Goal: Task Accomplishment & Management: Manage account settings

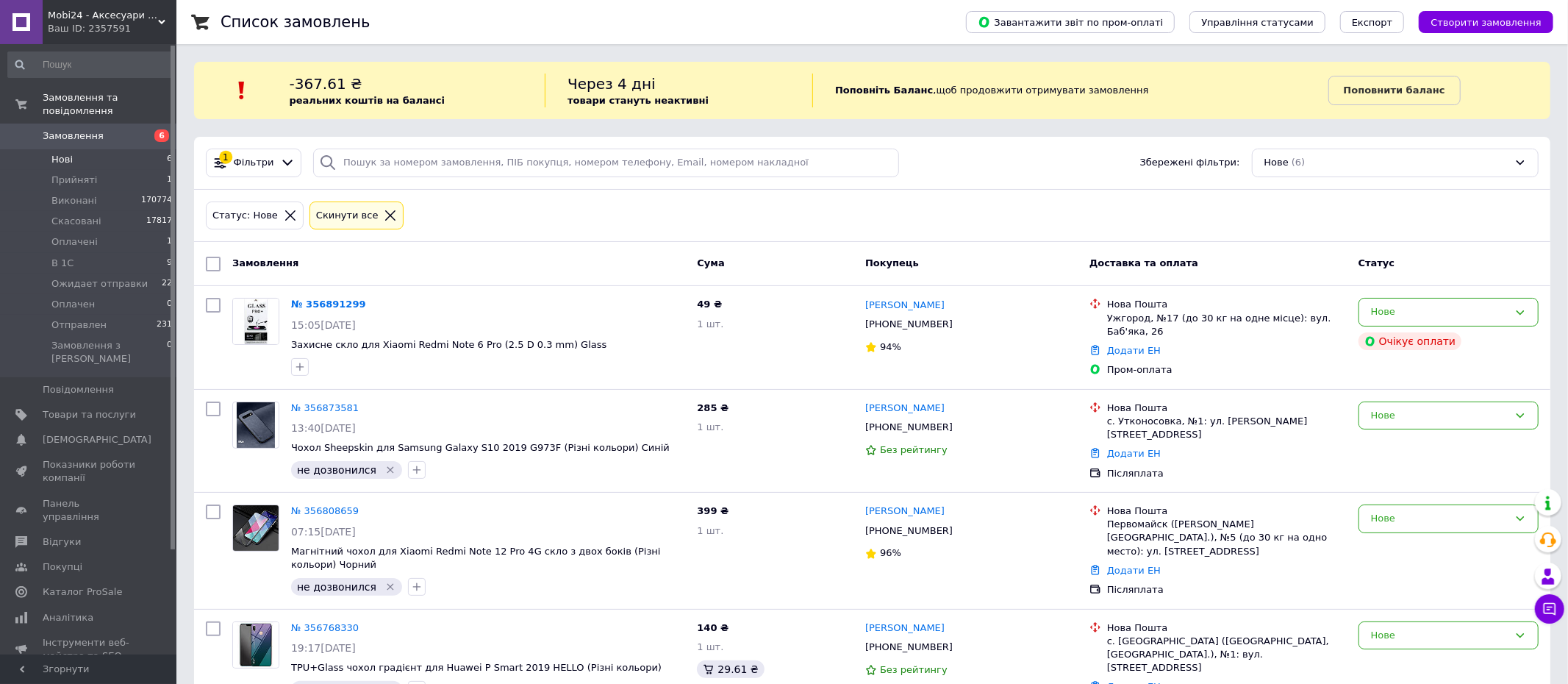
click at [142, 154] on li "Нові 6" at bounding box center [90, 160] width 181 height 21
click at [91, 432] on link "Сповіщення 0 0" at bounding box center [90, 437] width 181 height 25
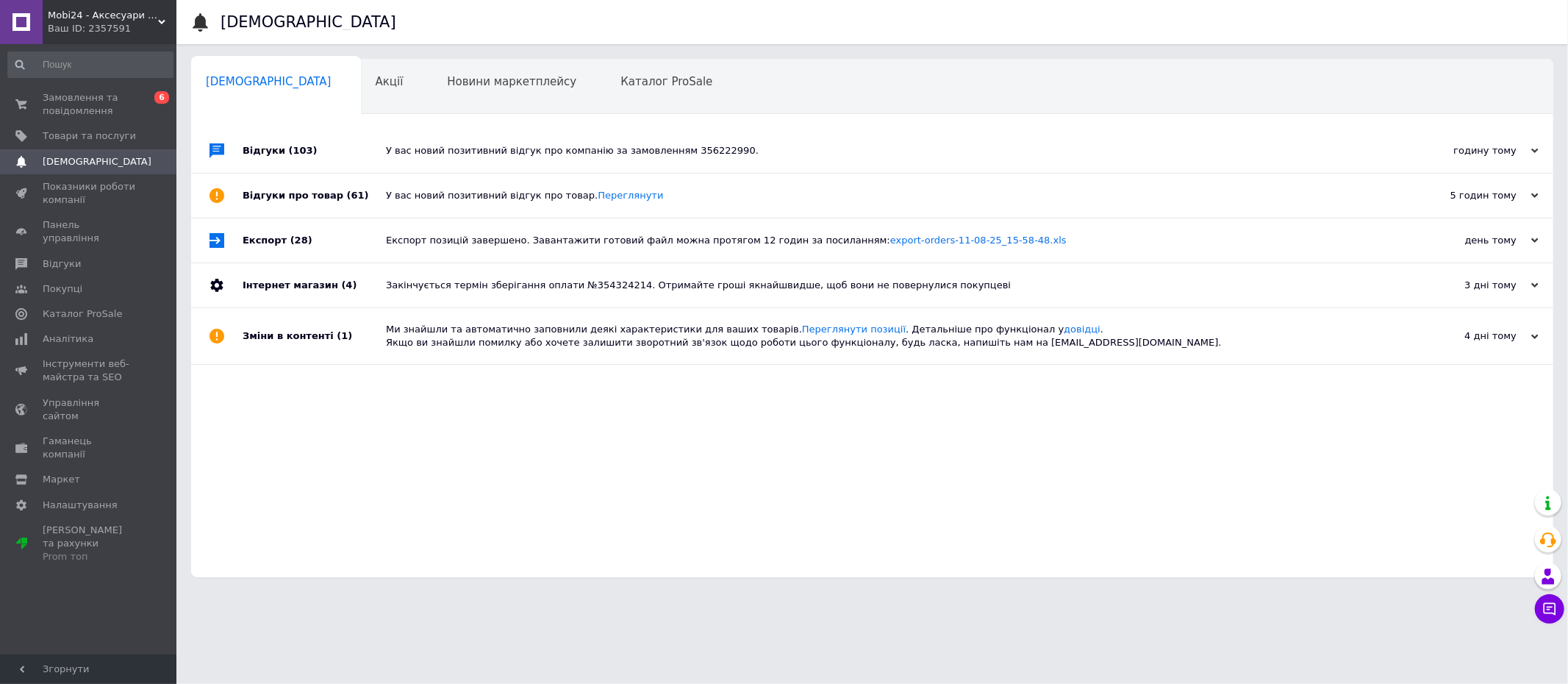
drag, startPoint x: 97, startPoint y: 105, endPoint x: 105, endPoint y: 12, distance: 93.3
click at [97, 105] on span "Замовлення та повідомлення" at bounding box center [89, 105] width 93 height 27
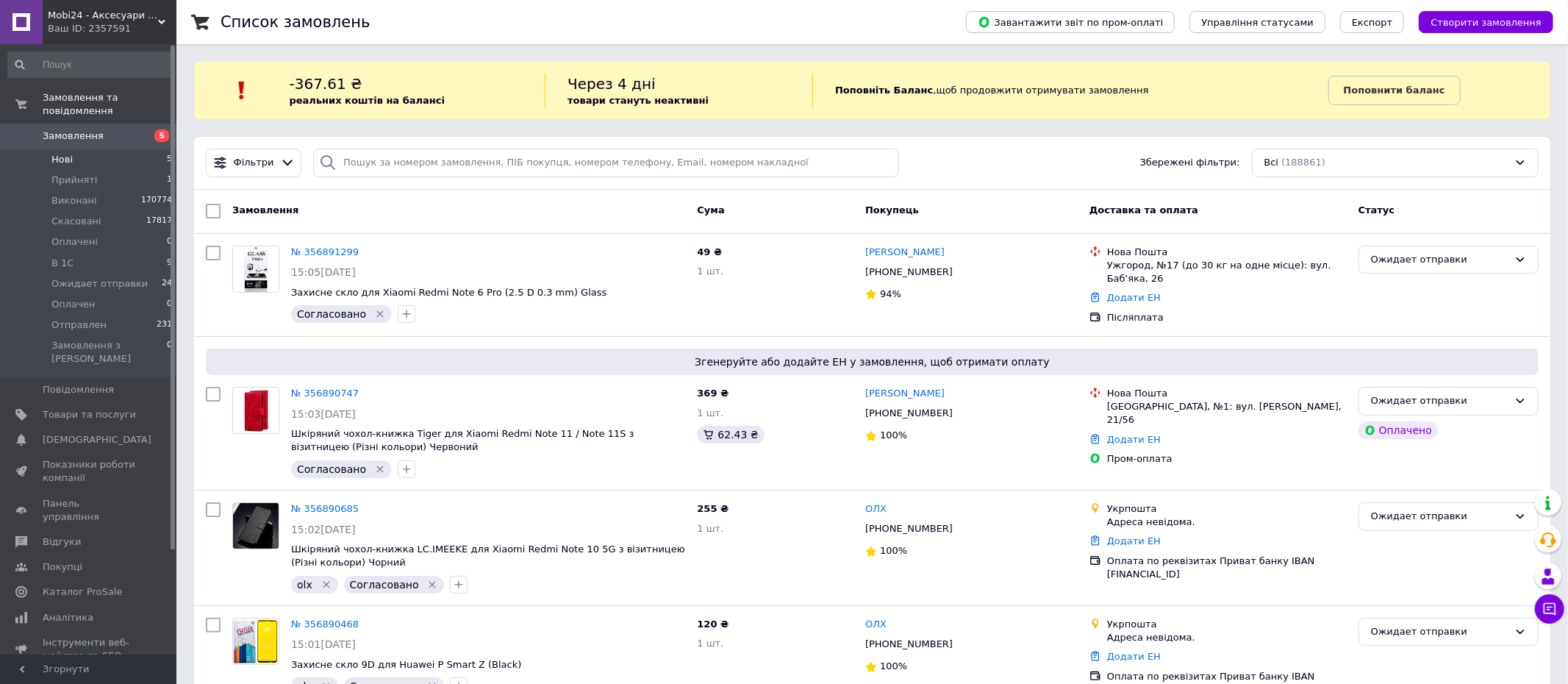
click at [134, 162] on li "Нові 5" at bounding box center [90, 160] width 181 height 21
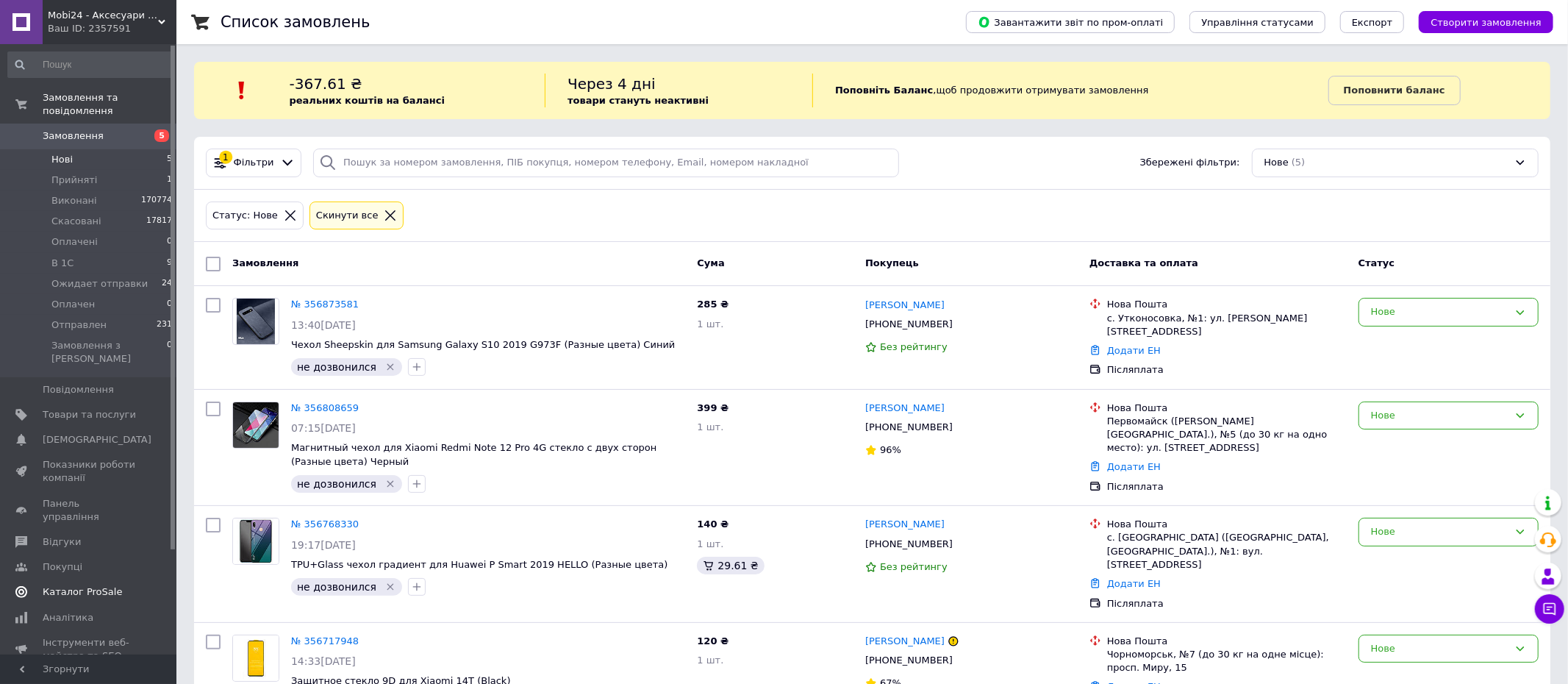
click at [54, 586] on span "Каталог ProSale" at bounding box center [82, 592] width 80 height 13
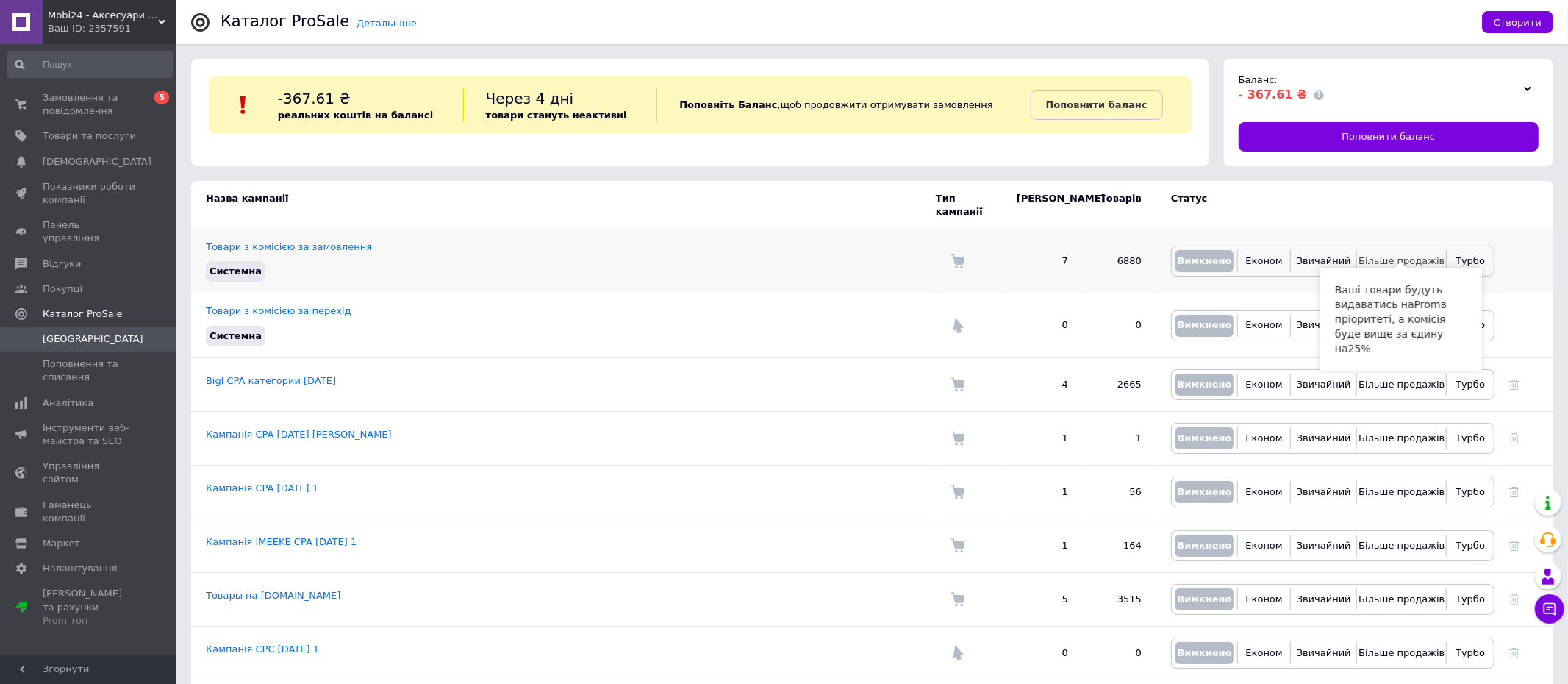
click at [1410, 255] on span "Більше продажів" at bounding box center [1402, 260] width 86 height 11
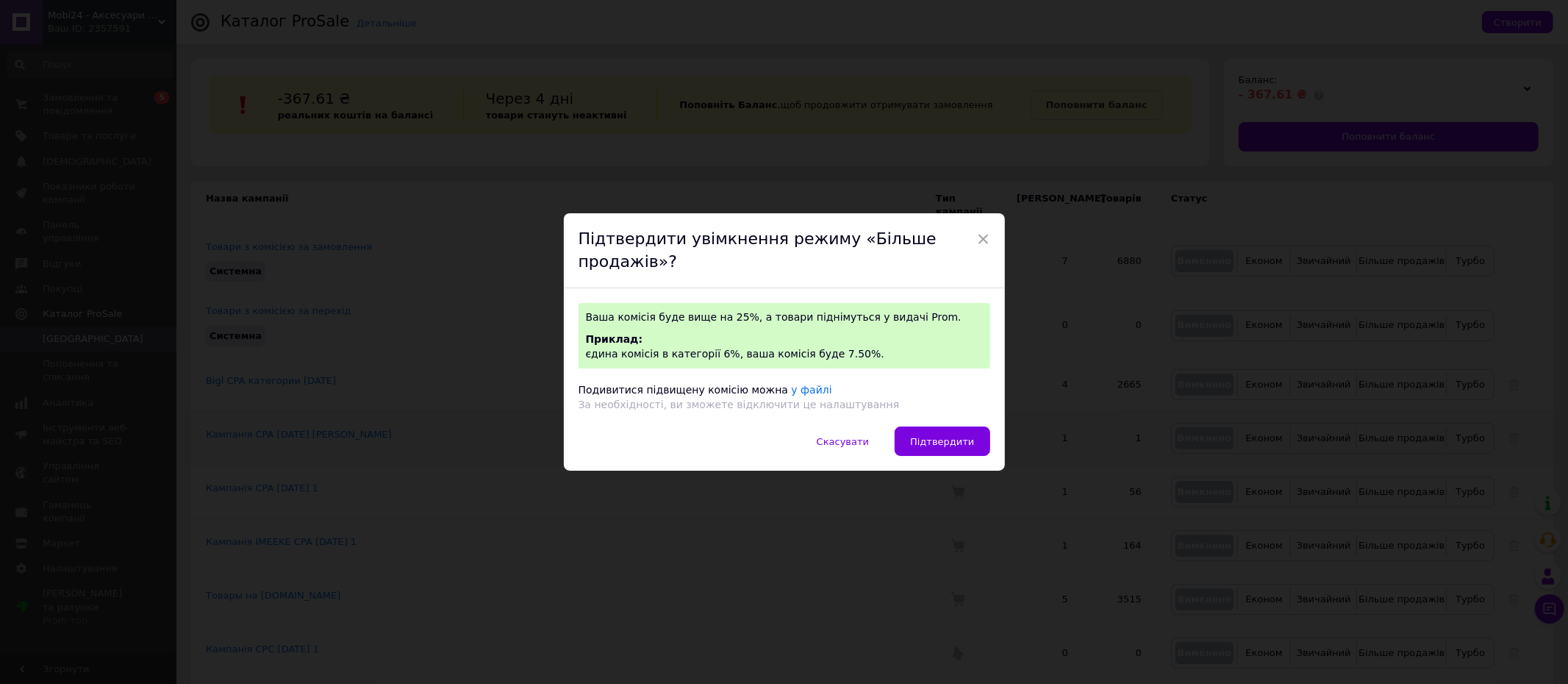
click at [941, 439] on span "Підтвердити" at bounding box center [942, 441] width 64 height 11
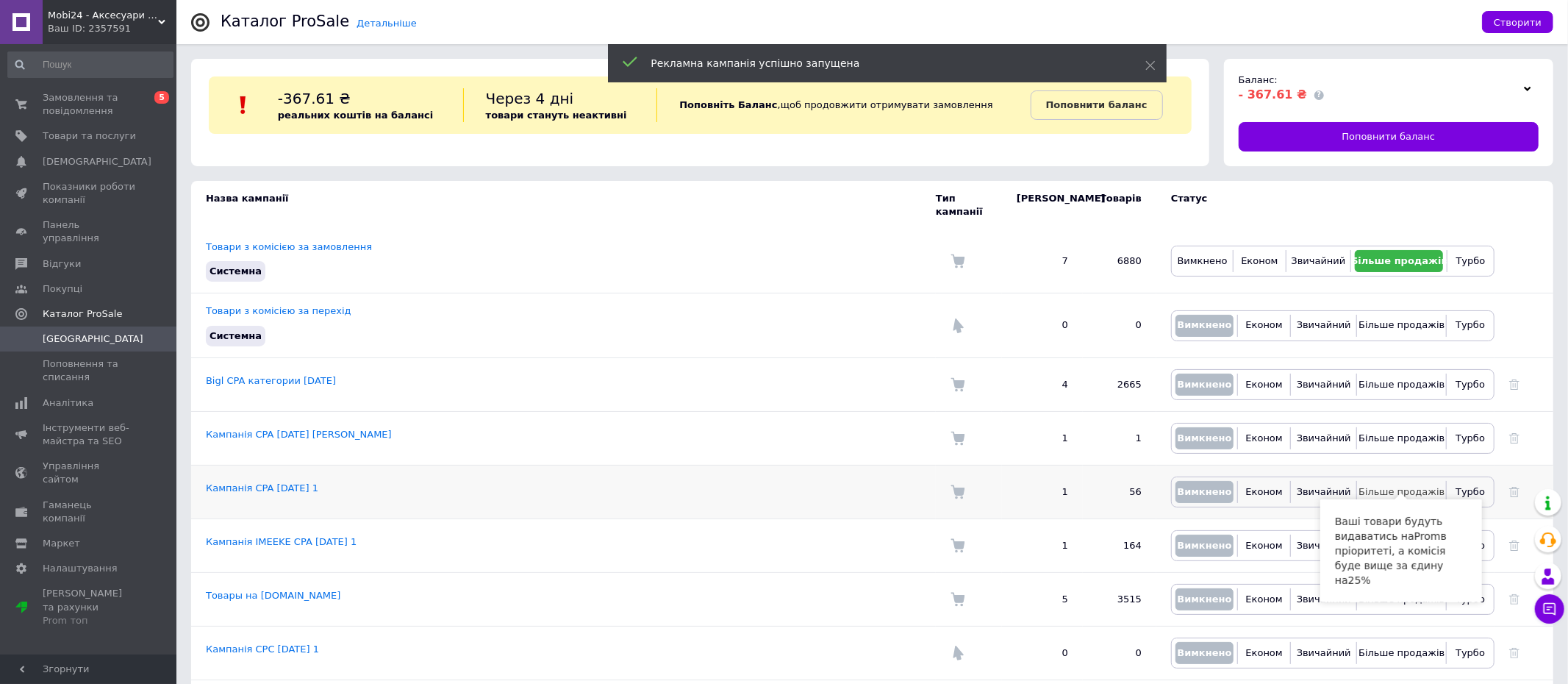
click at [1396, 487] on span "Більше продажів" at bounding box center [1402, 492] width 86 height 11
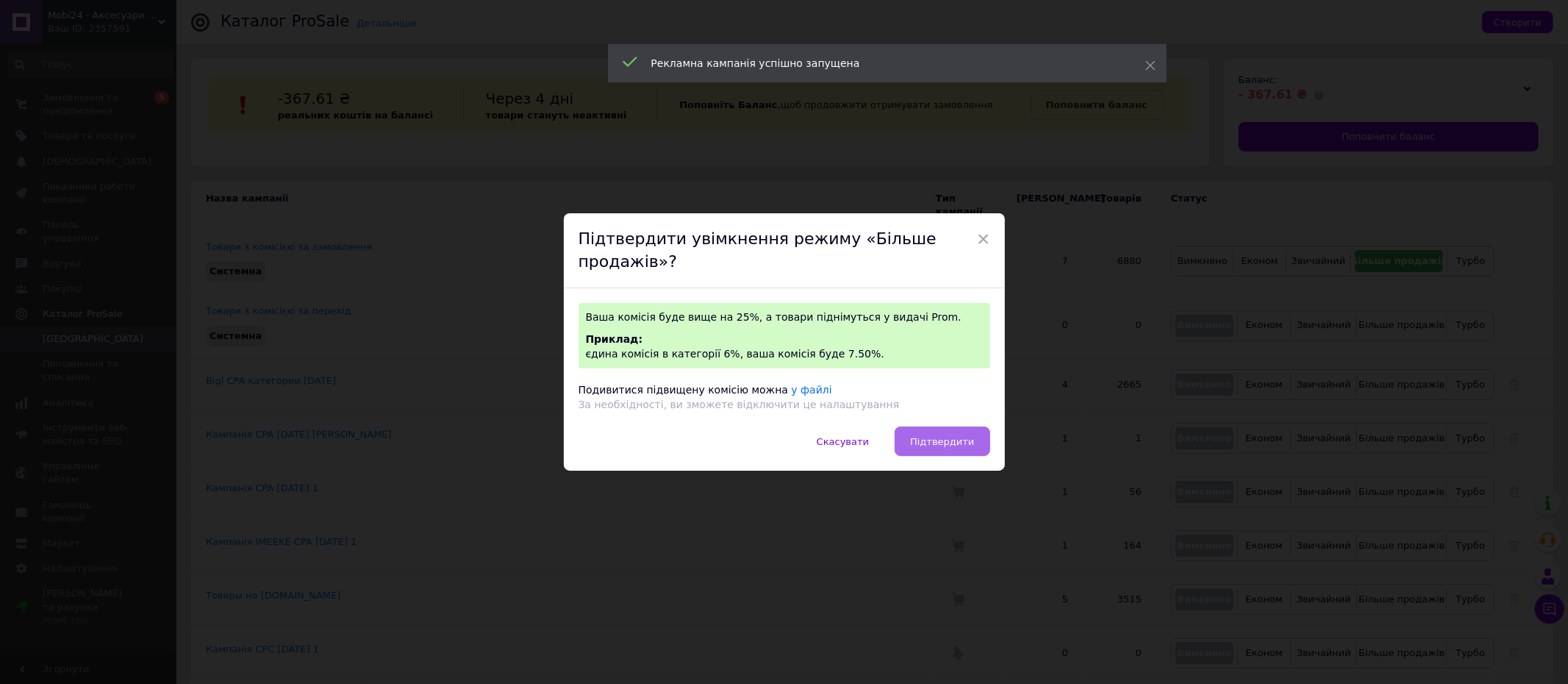
click at [956, 443] on span "Підтвердити" at bounding box center [942, 441] width 64 height 11
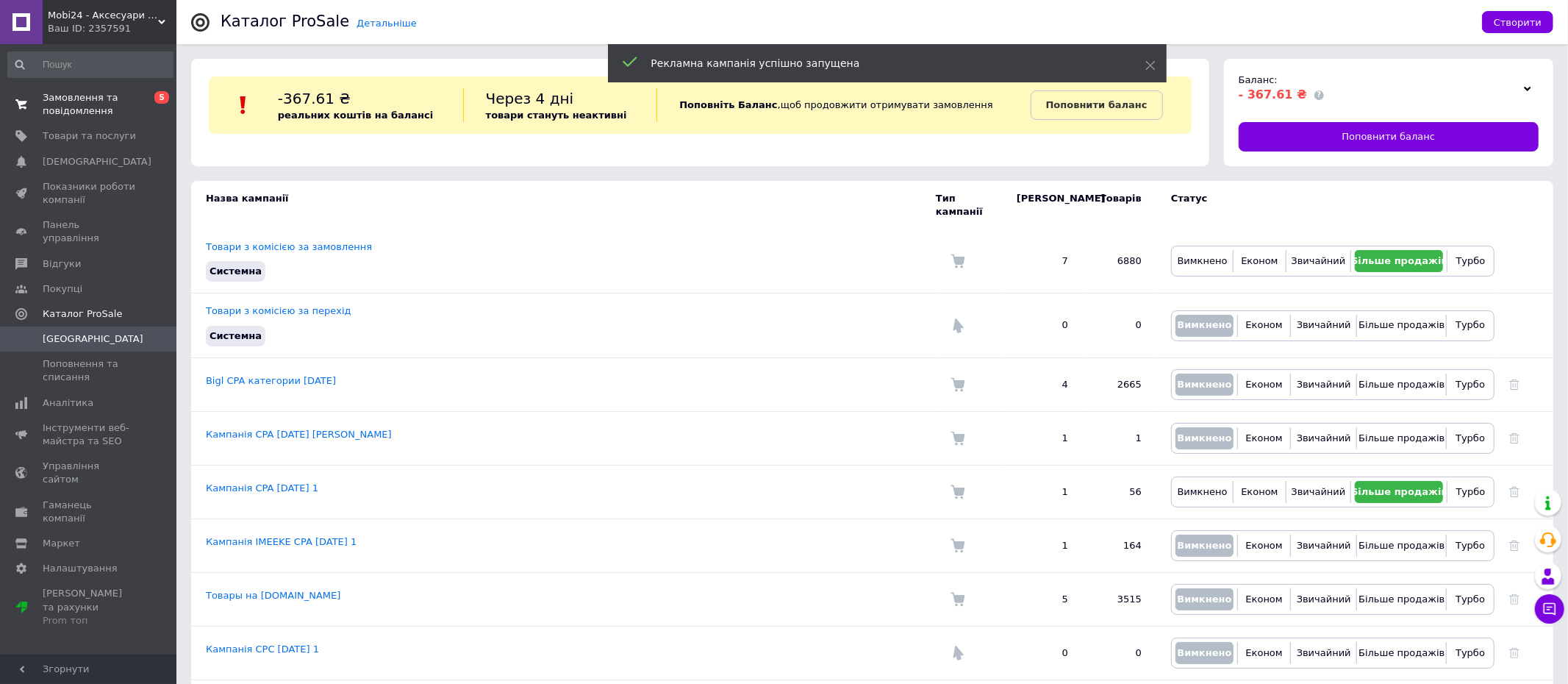
click at [87, 111] on span "Замовлення та повідомлення" at bounding box center [89, 105] width 93 height 27
